Goal: Information Seeking & Learning: Check status

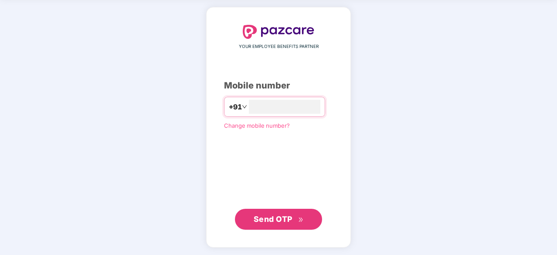
type input "**********"
click at [287, 215] on span "Send OTP" at bounding box center [273, 218] width 39 height 9
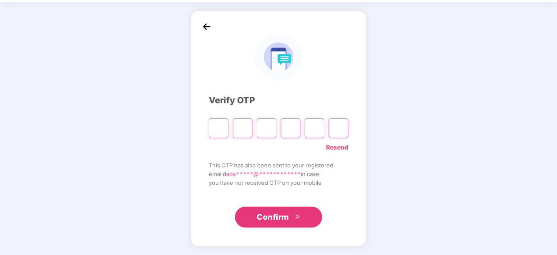
scroll to position [29, 0]
type input "*"
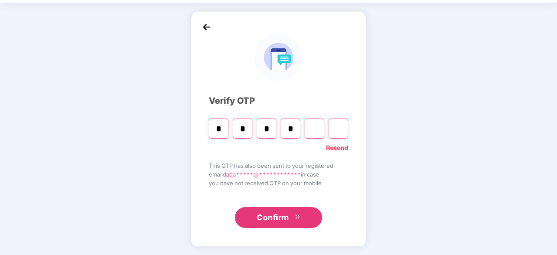
type input "*"
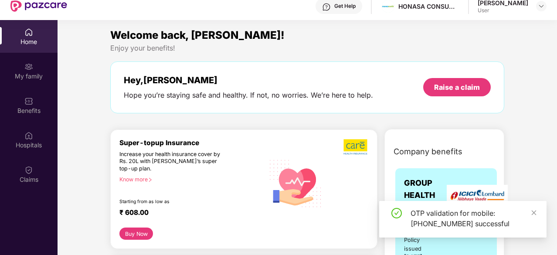
scroll to position [49, 0]
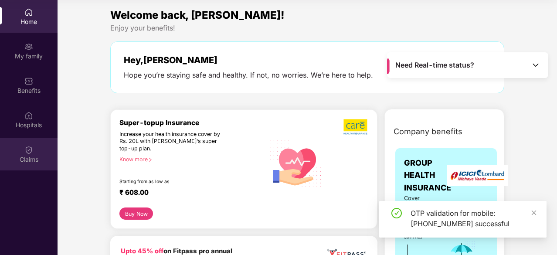
click at [38, 162] on div "Claims" at bounding box center [29, 159] width 58 height 9
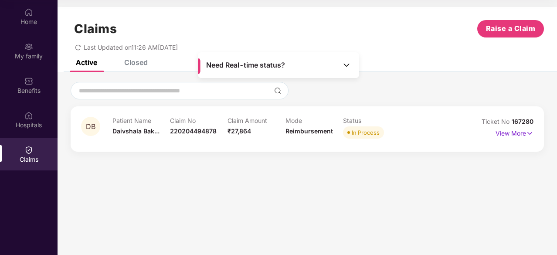
click at [471, 130] on div "DB Patient Name [PERSON_NAME]... Claim No 220204494878 Claim Amount ₹27,864 Mod…" at bounding box center [307, 129] width 453 height 24
click at [508, 137] on p "View More" at bounding box center [515, 132] width 38 height 12
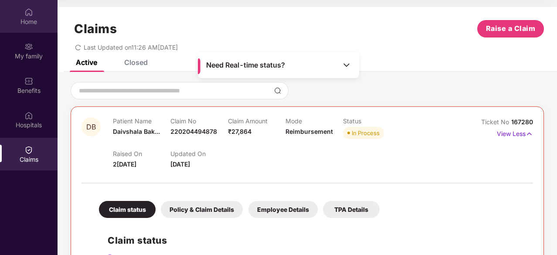
click at [32, 21] on div "Home" at bounding box center [29, 21] width 58 height 9
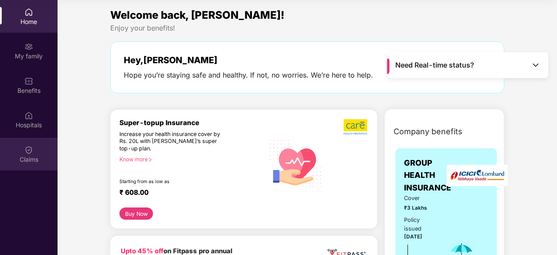
click at [24, 158] on div "Claims" at bounding box center [29, 159] width 58 height 9
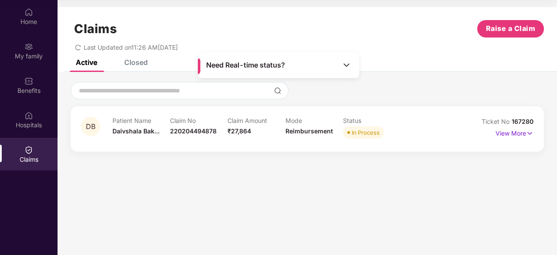
click at [459, 134] on div "DB Patient Name [PERSON_NAME]... Claim No 220204494878 Claim Amount ₹27,864 Mod…" at bounding box center [307, 129] width 453 height 24
click at [503, 134] on p "View More" at bounding box center [515, 132] width 38 height 12
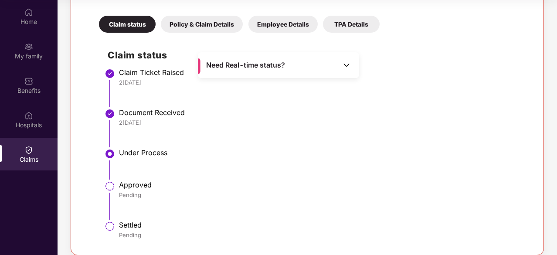
scroll to position [194, 0]
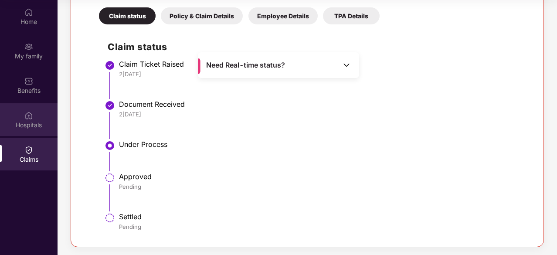
click at [32, 109] on div "Hospitals" at bounding box center [29, 119] width 58 height 33
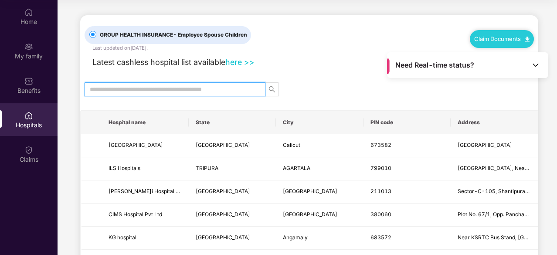
click at [174, 91] on input "text" at bounding box center [172, 90] width 164 height 10
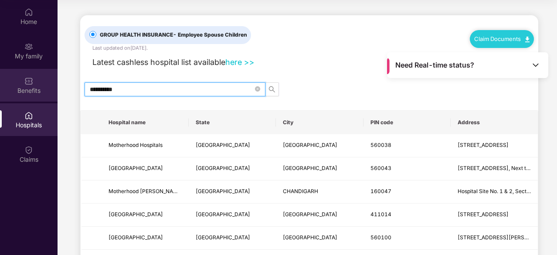
type input "**********"
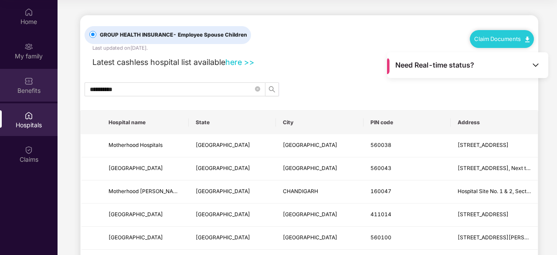
click at [31, 84] on img at bounding box center [28, 81] width 9 height 9
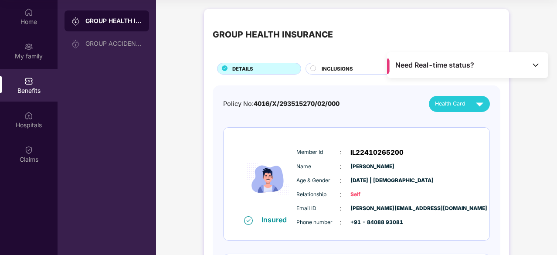
click at [316, 70] on icon at bounding box center [313, 68] width 6 height 6
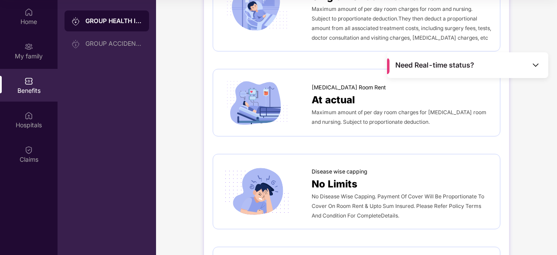
scroll to position [208, 0]
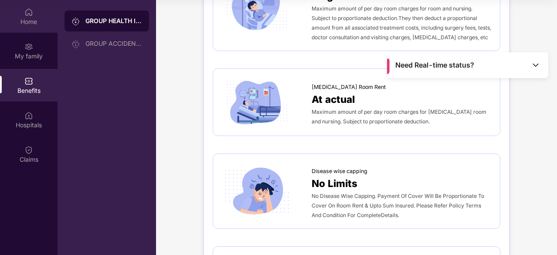
click at [27, 10] on img at bounding box center [28, 12] width 9 height 9
